Goal: Task Accomplishment & Management: Manage account settings

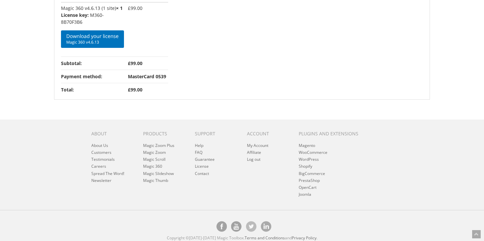
scroll to position [132, 0]
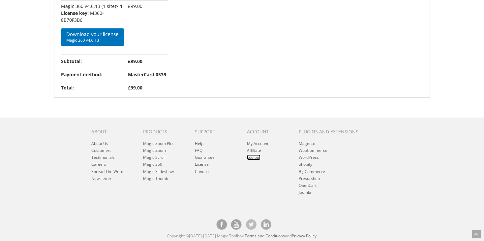
click at [255, 156] on link "Log out" at bounding box center [254, 157] width 14 height 6
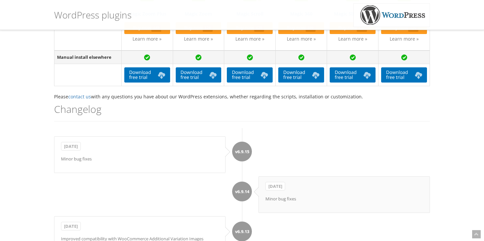
scroll to position [362, 0]
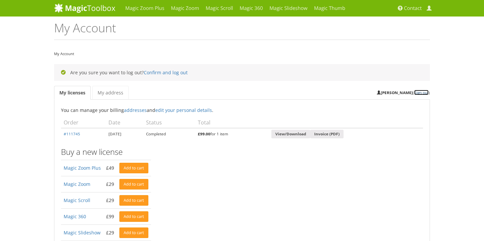
click at [423, 91] on link "Sign out" at bounding box center [421, 92] width 14 height 5
click at [423, 94] on link "Sign out" at bounding box center [421, 92] width 14 height 5
